Goal: Transaction & Acquisition: Purchase product/service

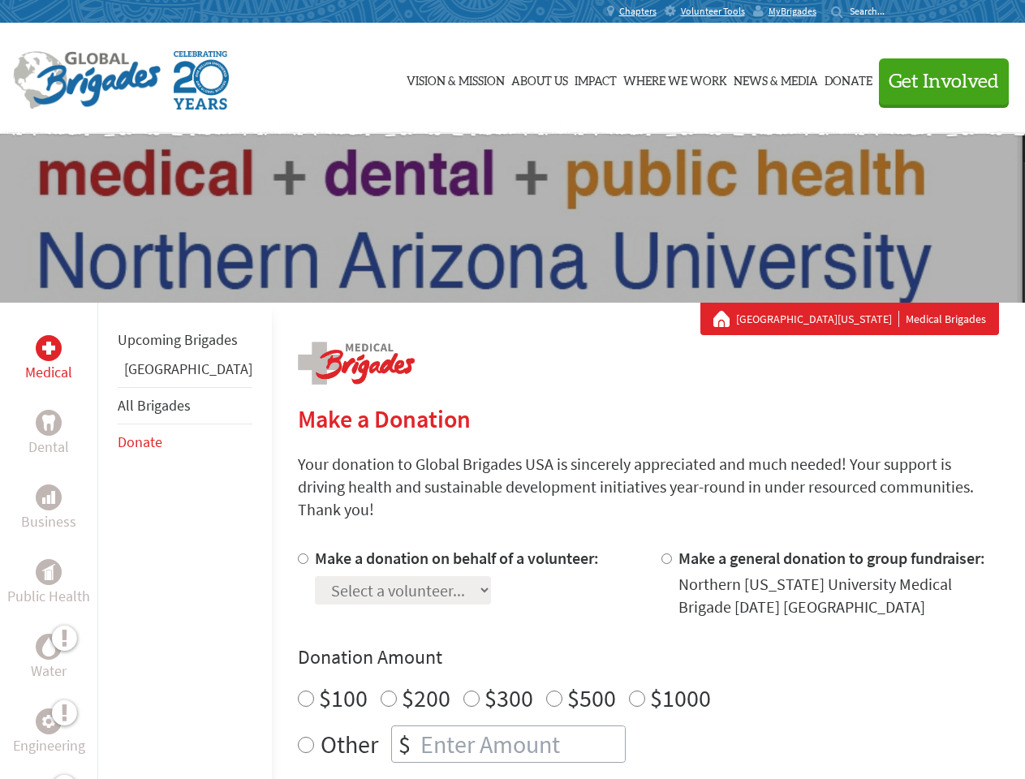
click at [896, 11] on div "Search for:" at bounding box center [863, 11] width 65 height 13
click at [936, 81] on span "Get Involved" at bounding box center [943, 81] width 110 height 19
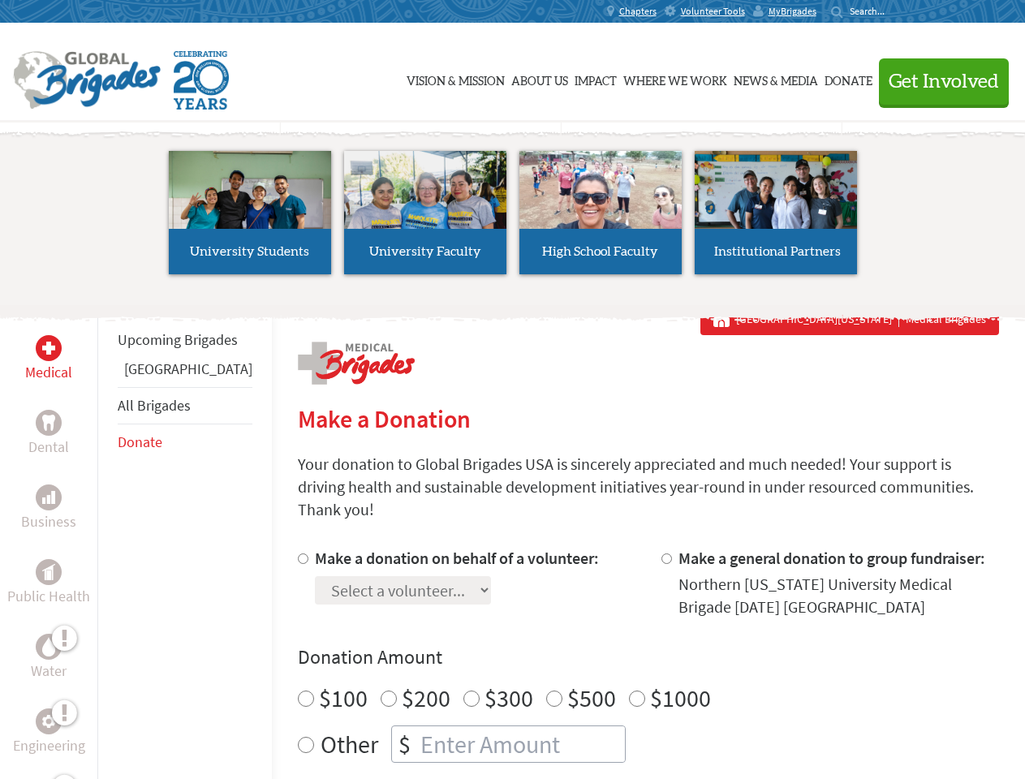
click at [513, 218] on li "High School Faculty" at bounding box center [600, 212] width 175 height 149
click at [107, 540] on div "Upcoming Brigades Greece All Brigades Donate" at bounding box center [184, 692] width 174 height 779
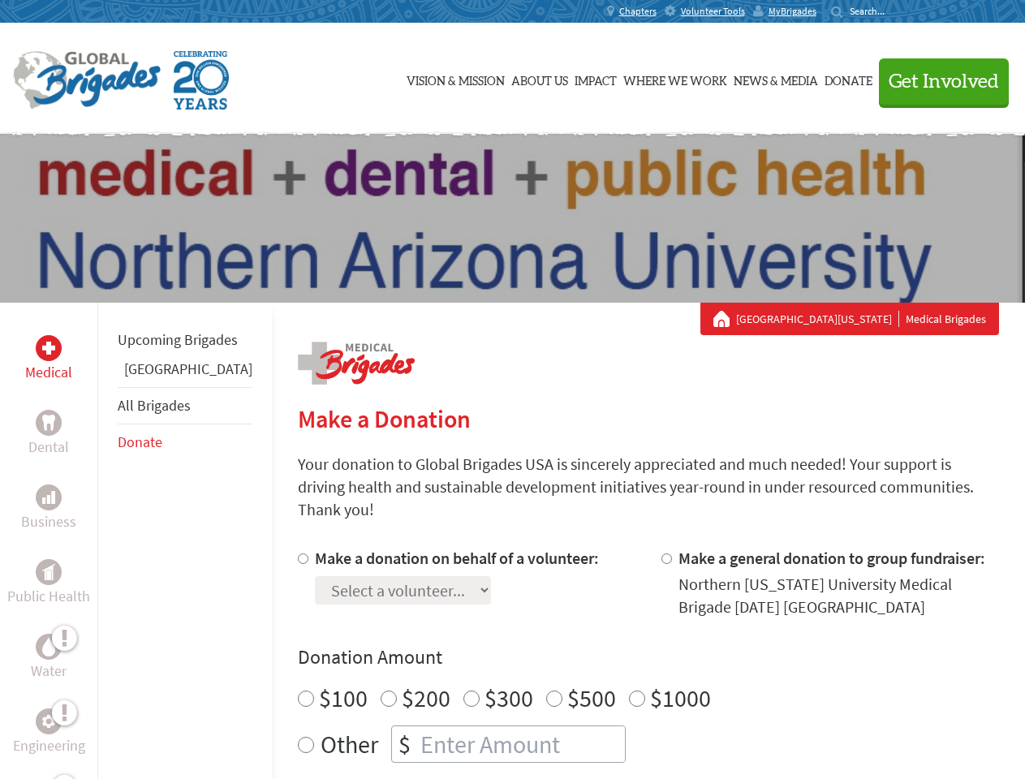
click at [620, 651] on div "Donation Amount $100 $200 $300 $500 $1000 Other $" at bounding box center [648, 703] width 701 height 118
click at [298, 553] on input "Make a donation on behalf of a volunteer:" at bounding box center [303, 558] width 11 height 11
radio input "true"
click at [661, 553] on input "Make a general donation to group fundraiser:" at bounding box center [666, 558] width 11 height 11
radio input "true"
